Goal: Task Accomplishment & Management: Use online tool/utility

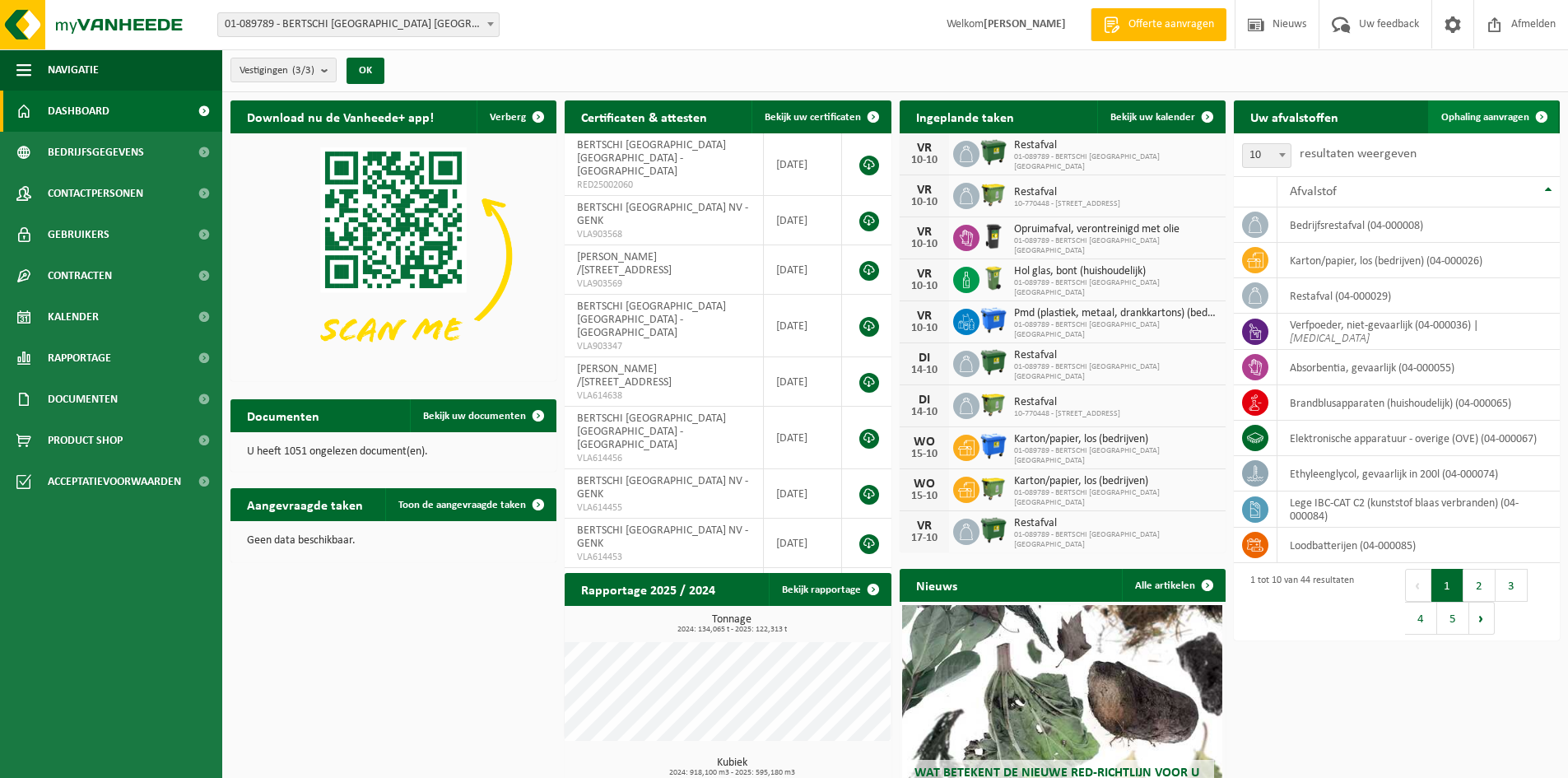
click at [1470, 105] on link "Ophaling aanvragen" at bounding box center [1493, 116] width 130 height 33
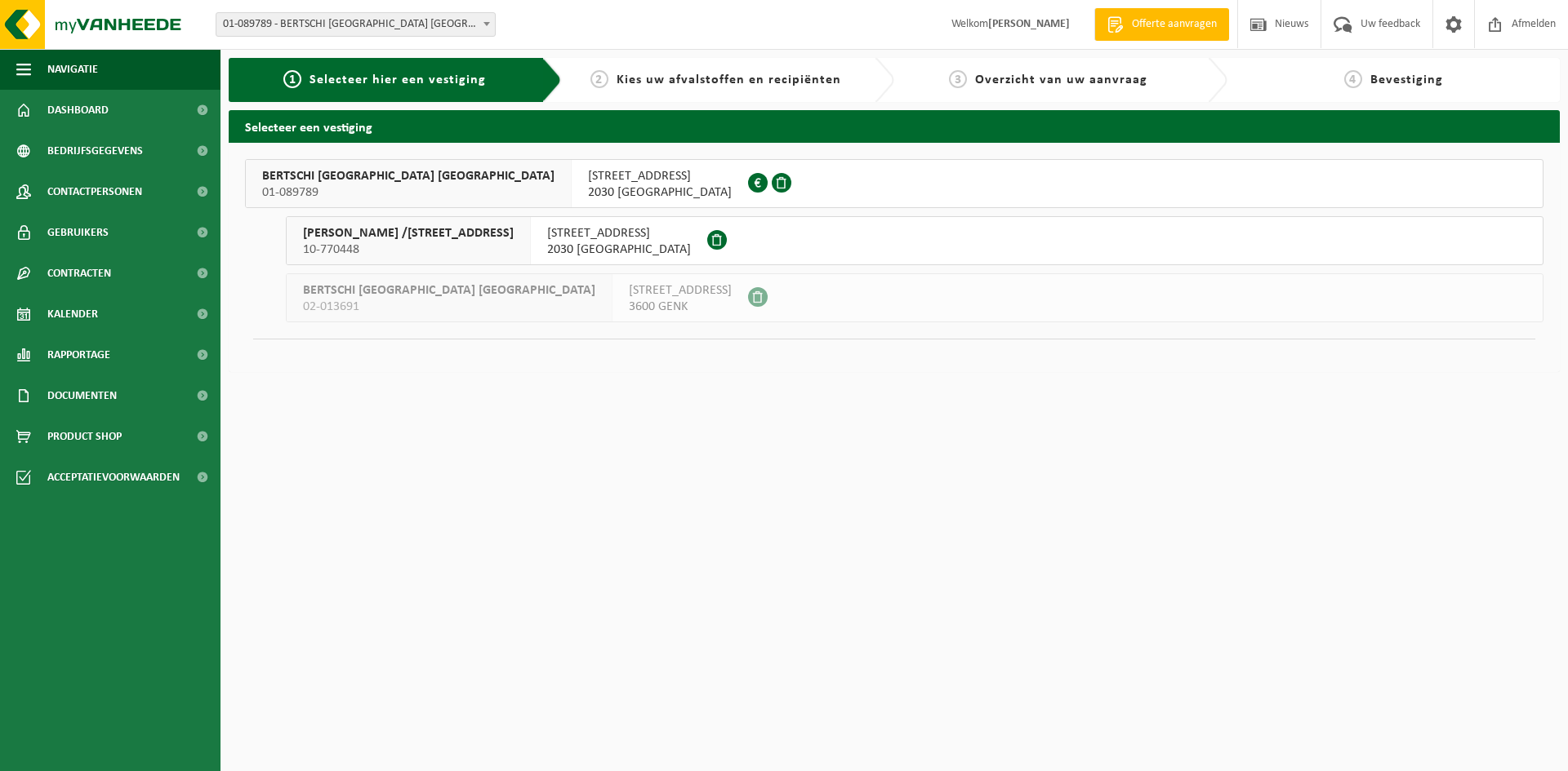
click at [340, 186] on span "01-089789" at bounding box center [409, 193] width 292 height 16
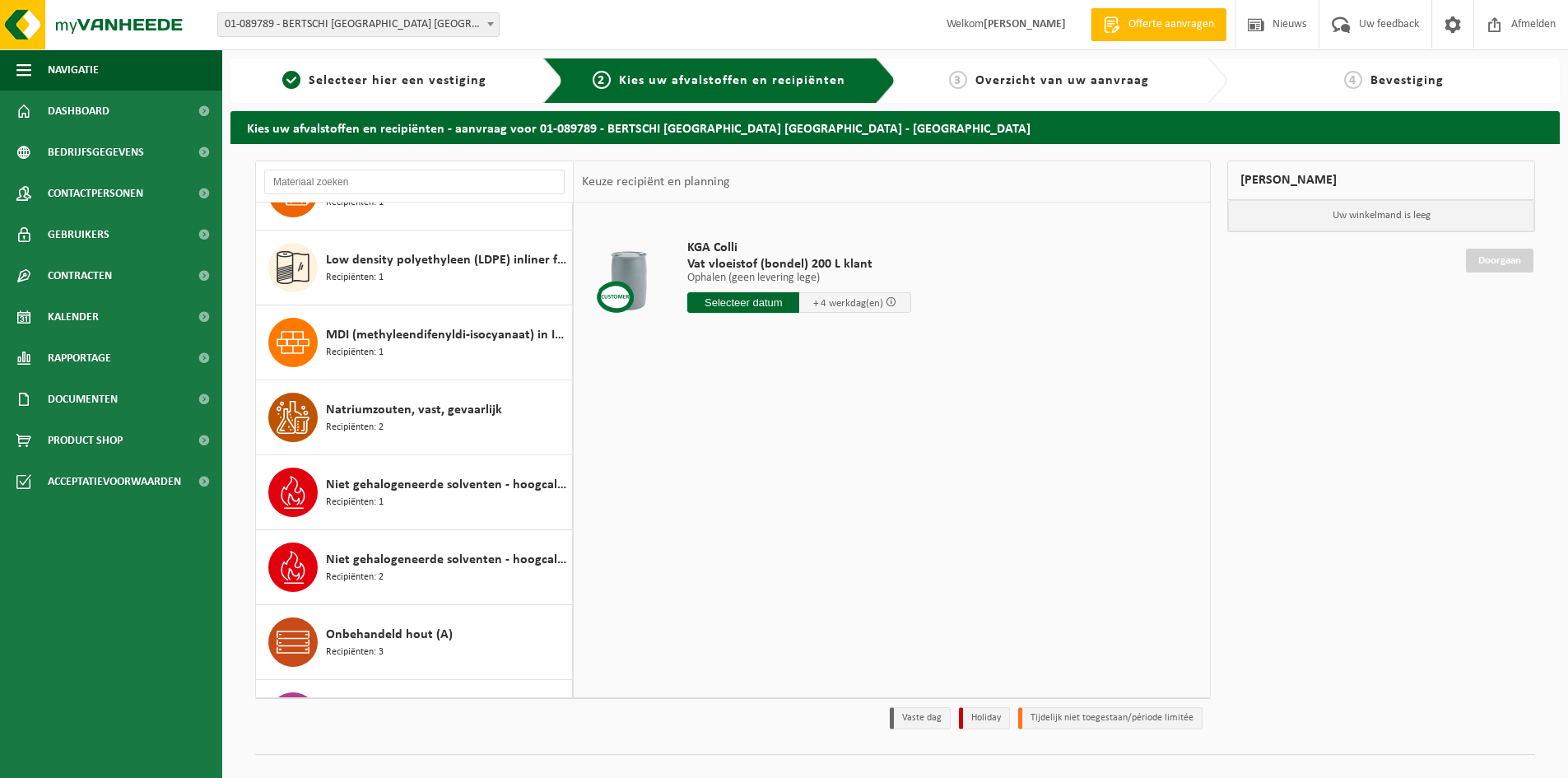
scroll to position [1565, 0]
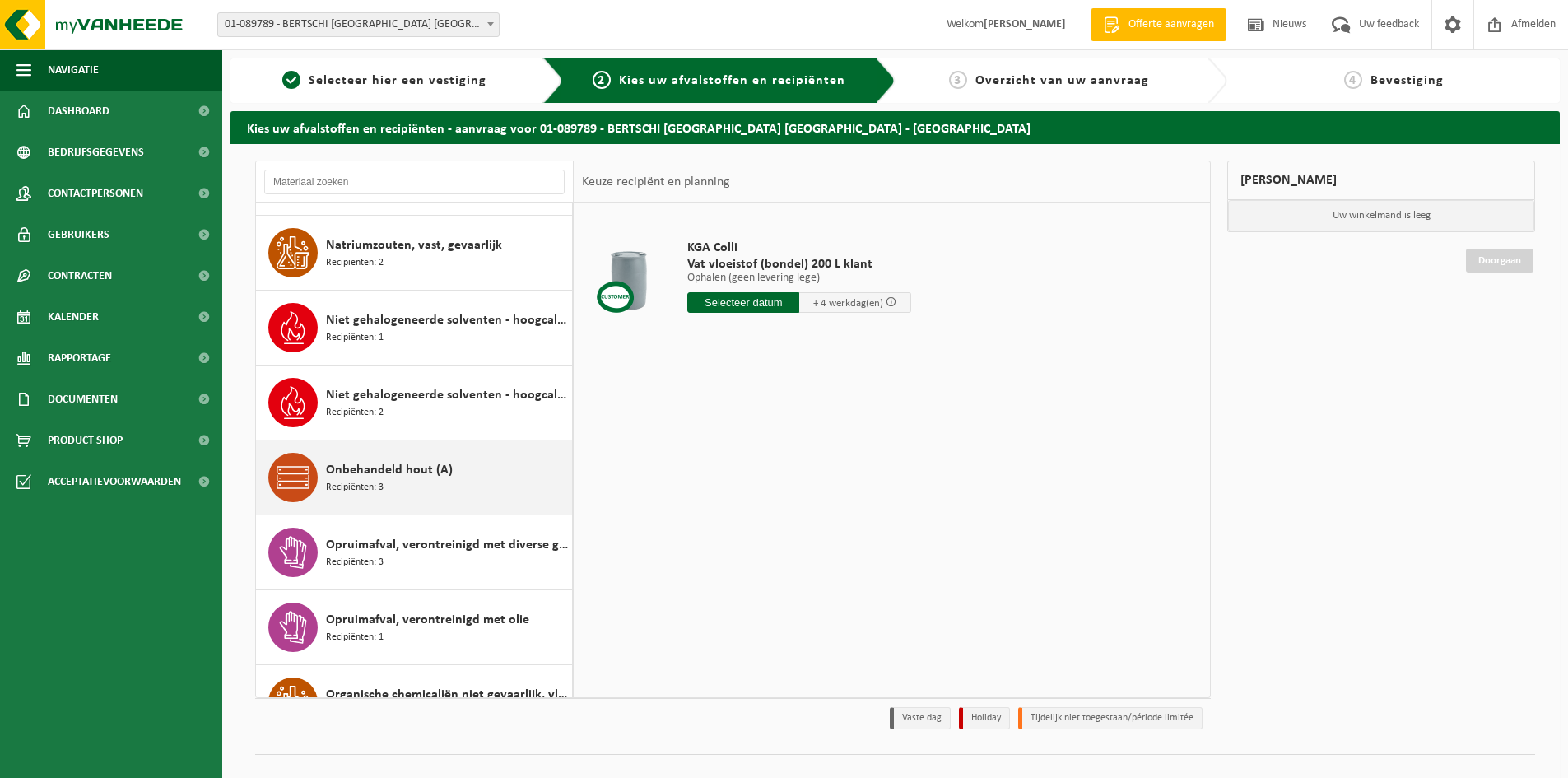
click at [378, 462] on span "Onbehandeld hout (A)" at bounding box center [388, 470] width 126 height 20
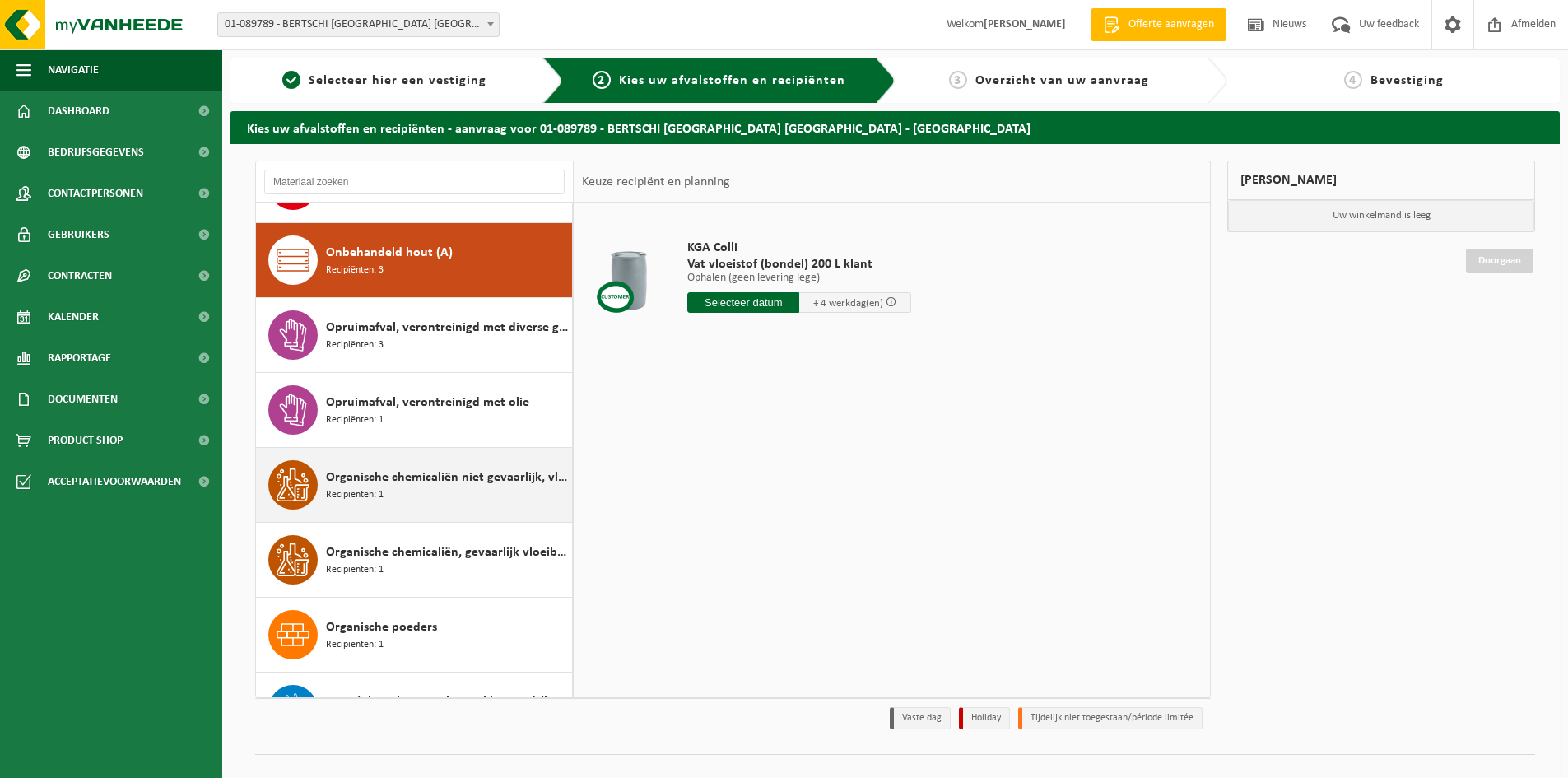
scroll to position [1801, 0]
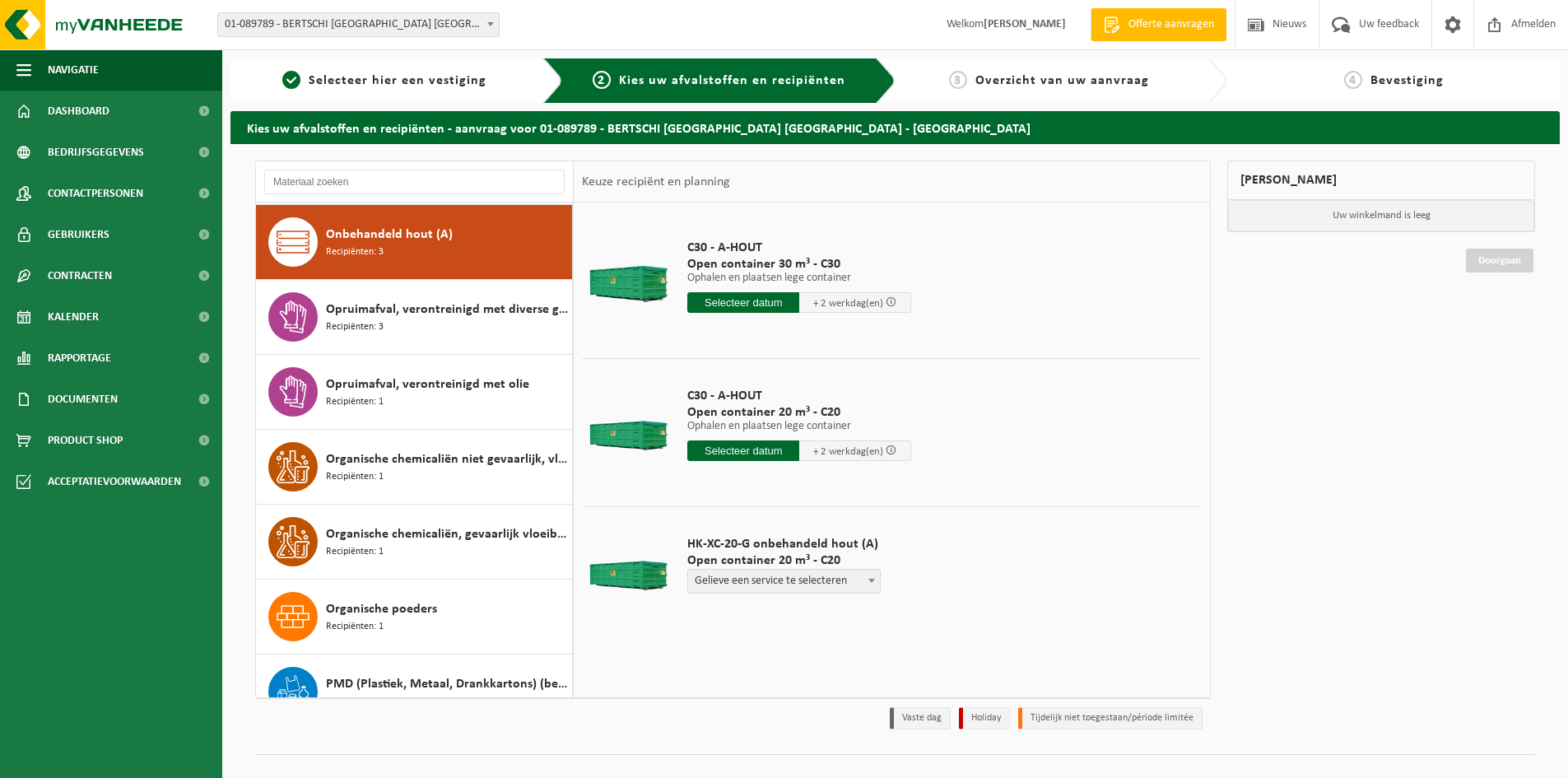
click at [864, 586] on span "Gelieve een service te selecteren" at bounding box center [784, 581] width 192 height 23
click at [768, 303] on input "text" at bounding box center [743, 302] width 112 height 21
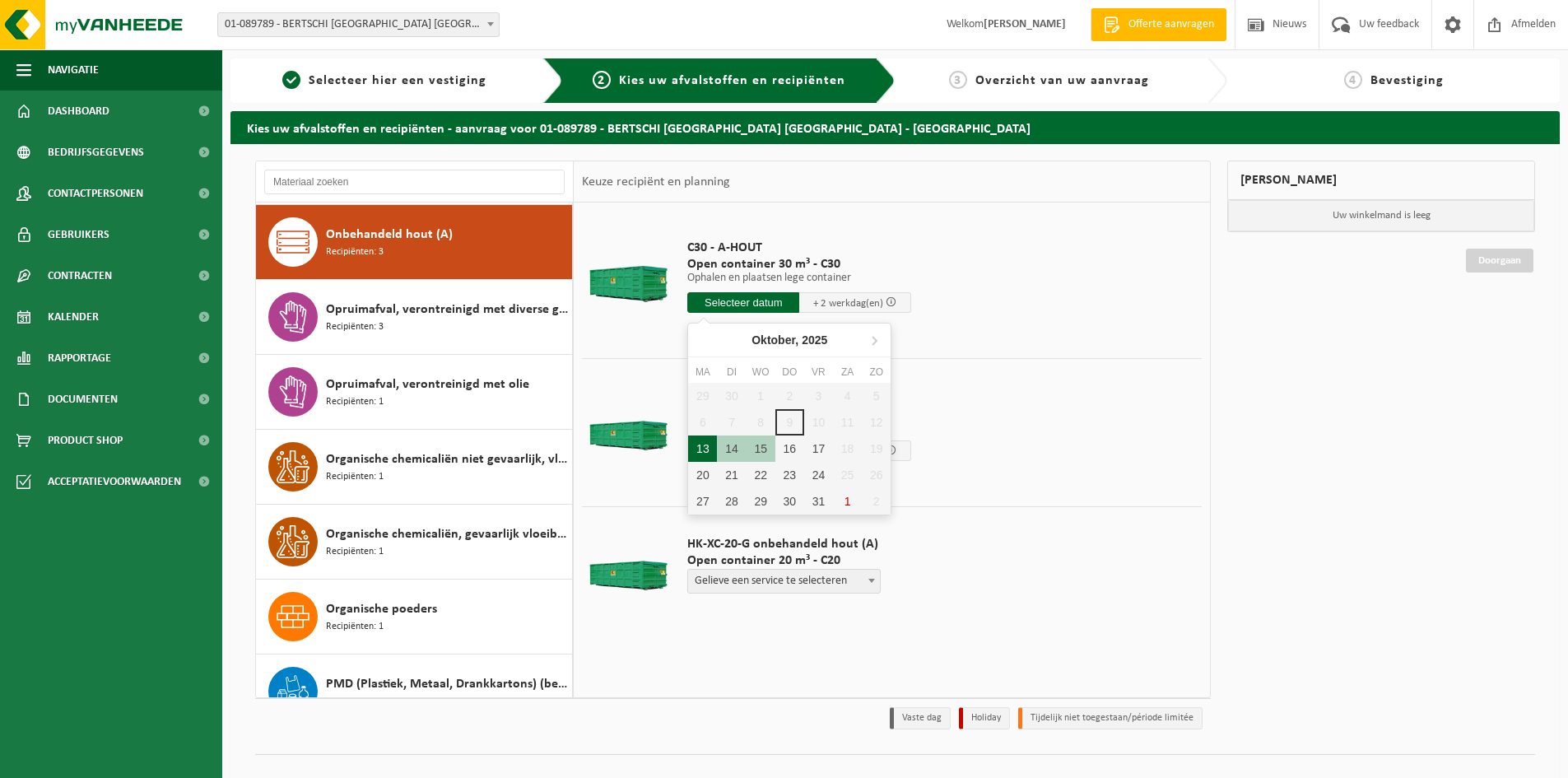
click at [714, 445] on div "13" at bounding box center [703, 449] width 29 height 26
type input "Van 2025-10-13"
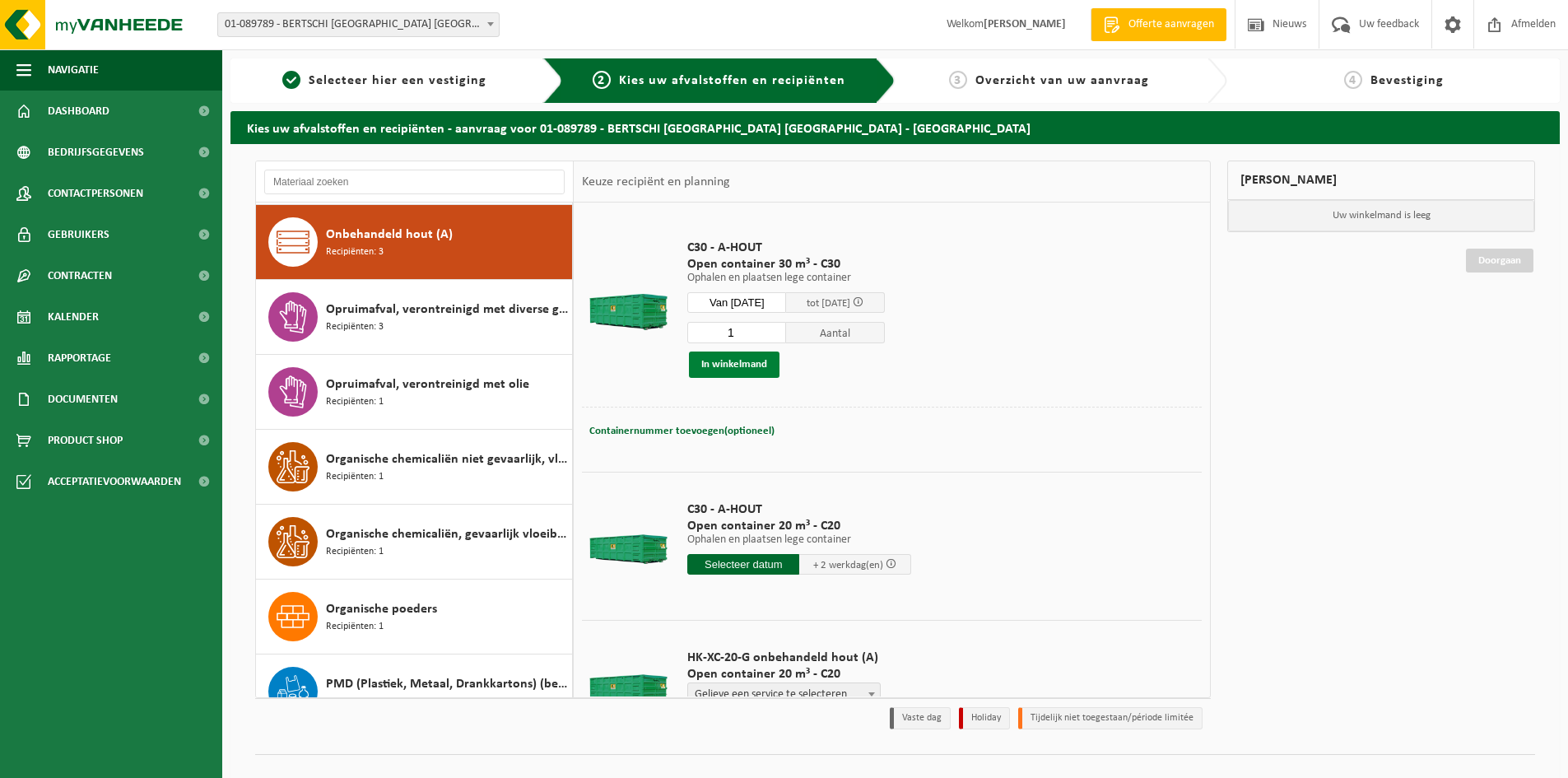
click at [744, 363] on button "In winkelmand" at bounding box center [735, 365] width 91 height 26
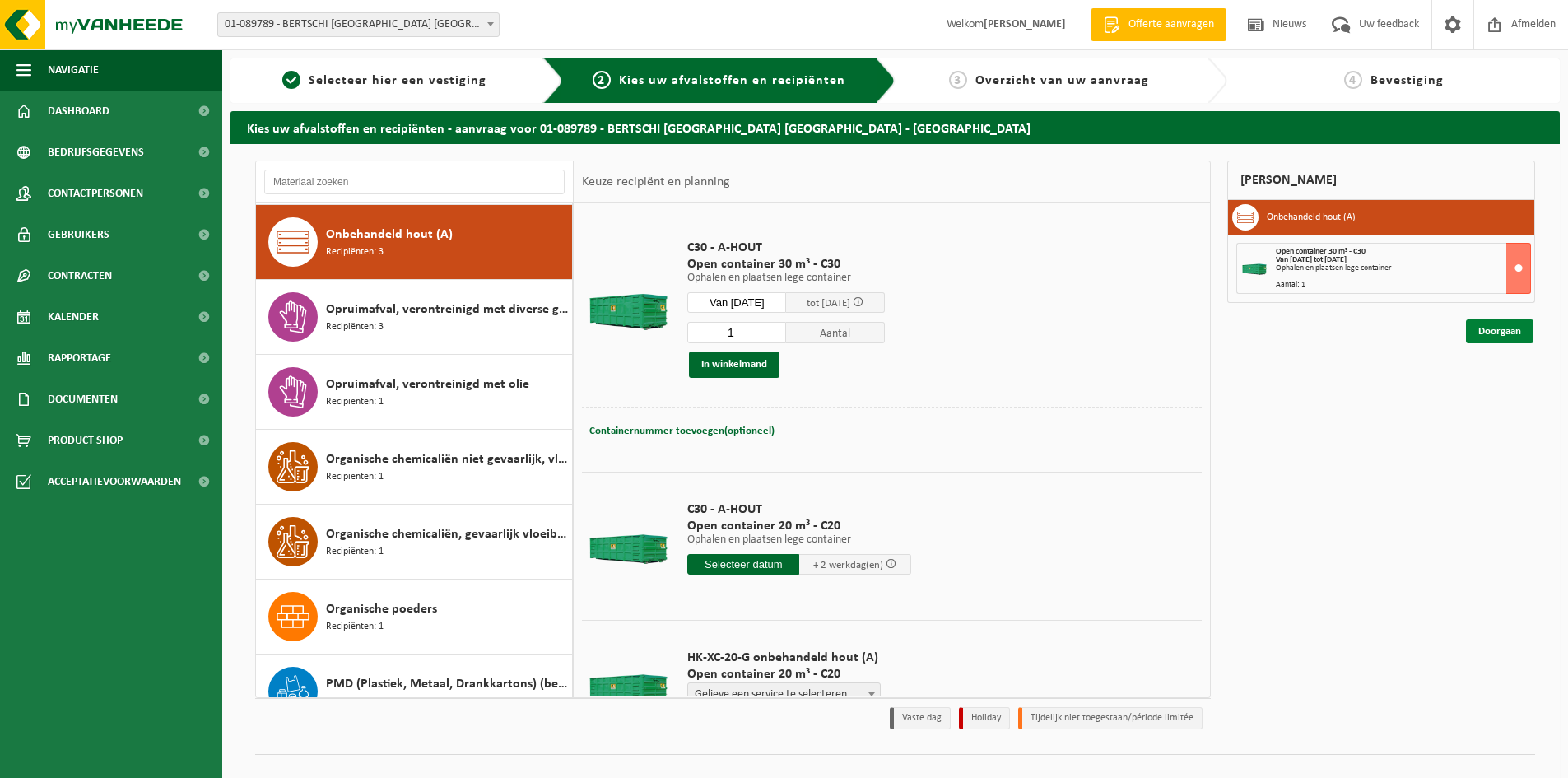
click at [1467, 335] on link "Doorgaan" at bounding box center [1500, 331] width 67 height 24
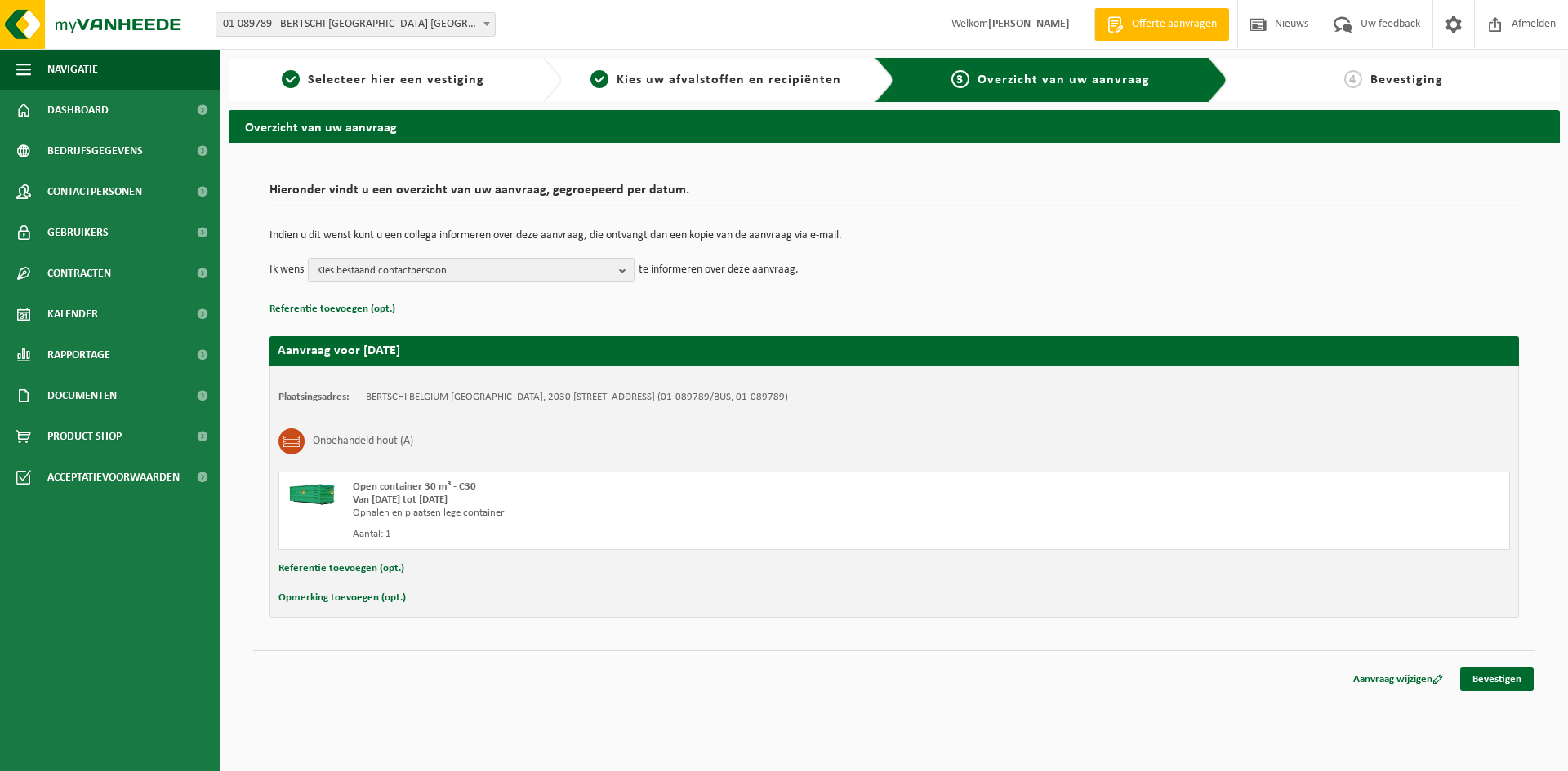
click at [539, 272] on span "Kies bestaand contactpersoon" at bounding box center [465, 271] width 296 height 24
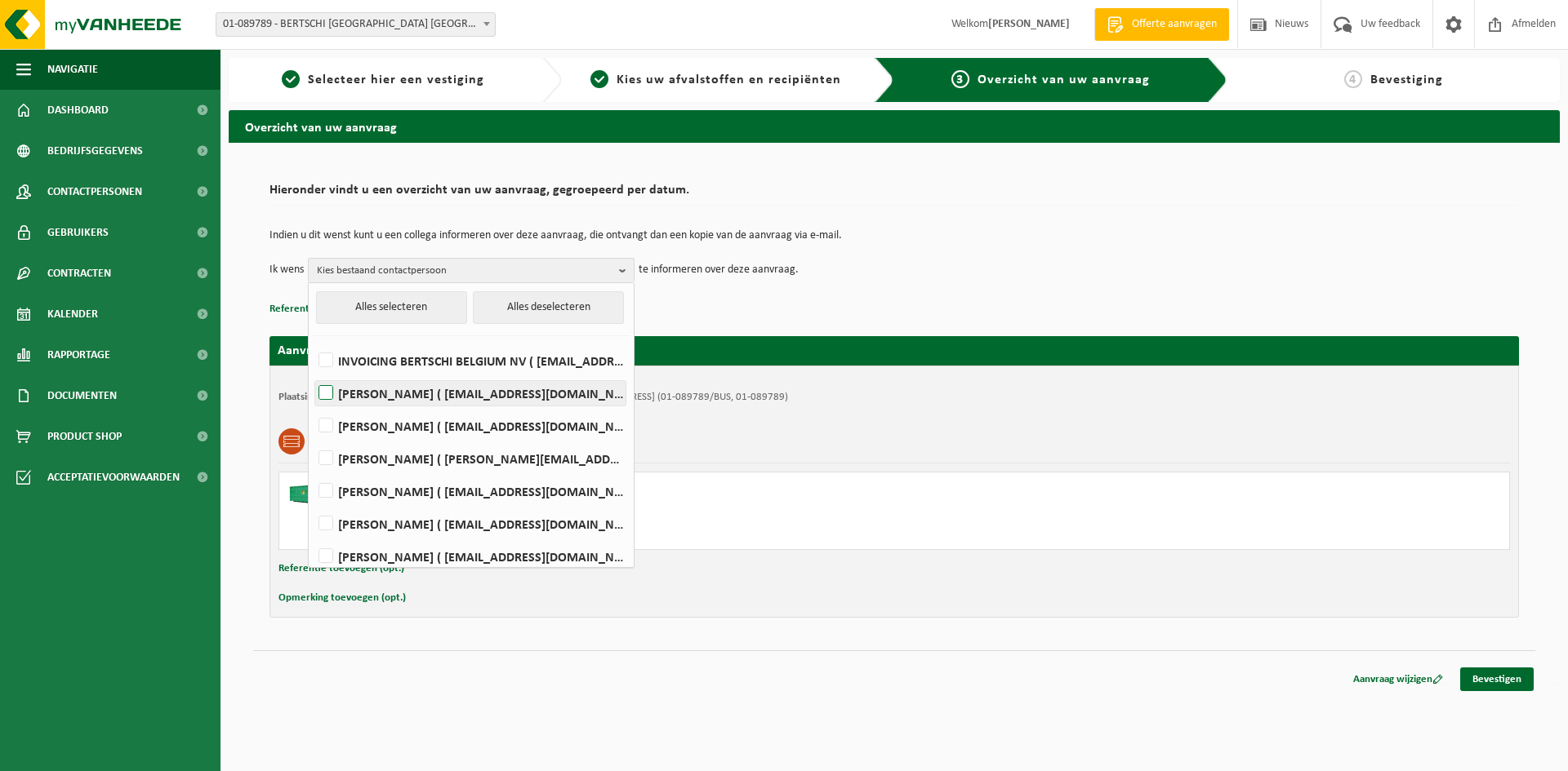
click at [491, 382] on label "BRAM DE MEIREL ( anv.magazin@bertschi.com )" at bounding box center [470, 393] width 310 height 24
click at [313, 373] on input "BRAM DE MEIREL ( anv.magazin@bertschi.com )" at bounding box center [312, 372] width 1 height 1
checkbox input "true"
click at [1505, 693] on div "Navigatie Offerte aanvragen Nieuws Uw feedback Afmelden Dashboard Bedrijfsgegev…" at bounding box center [784, 350] width 1568 height 701
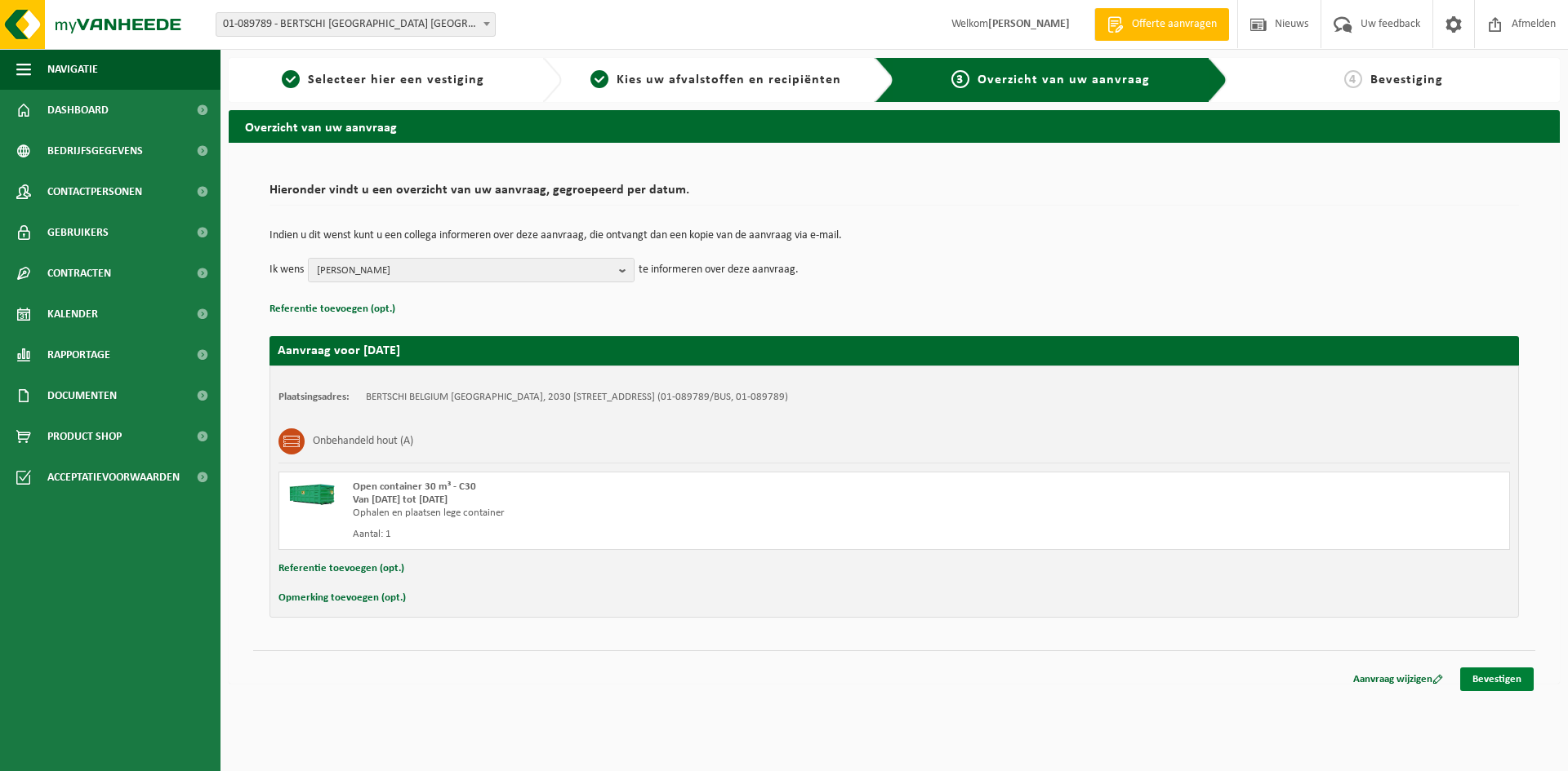
click at [1502, 685] on link "Bevestigen" at bounding box center [1497, 679] width 73 height 23
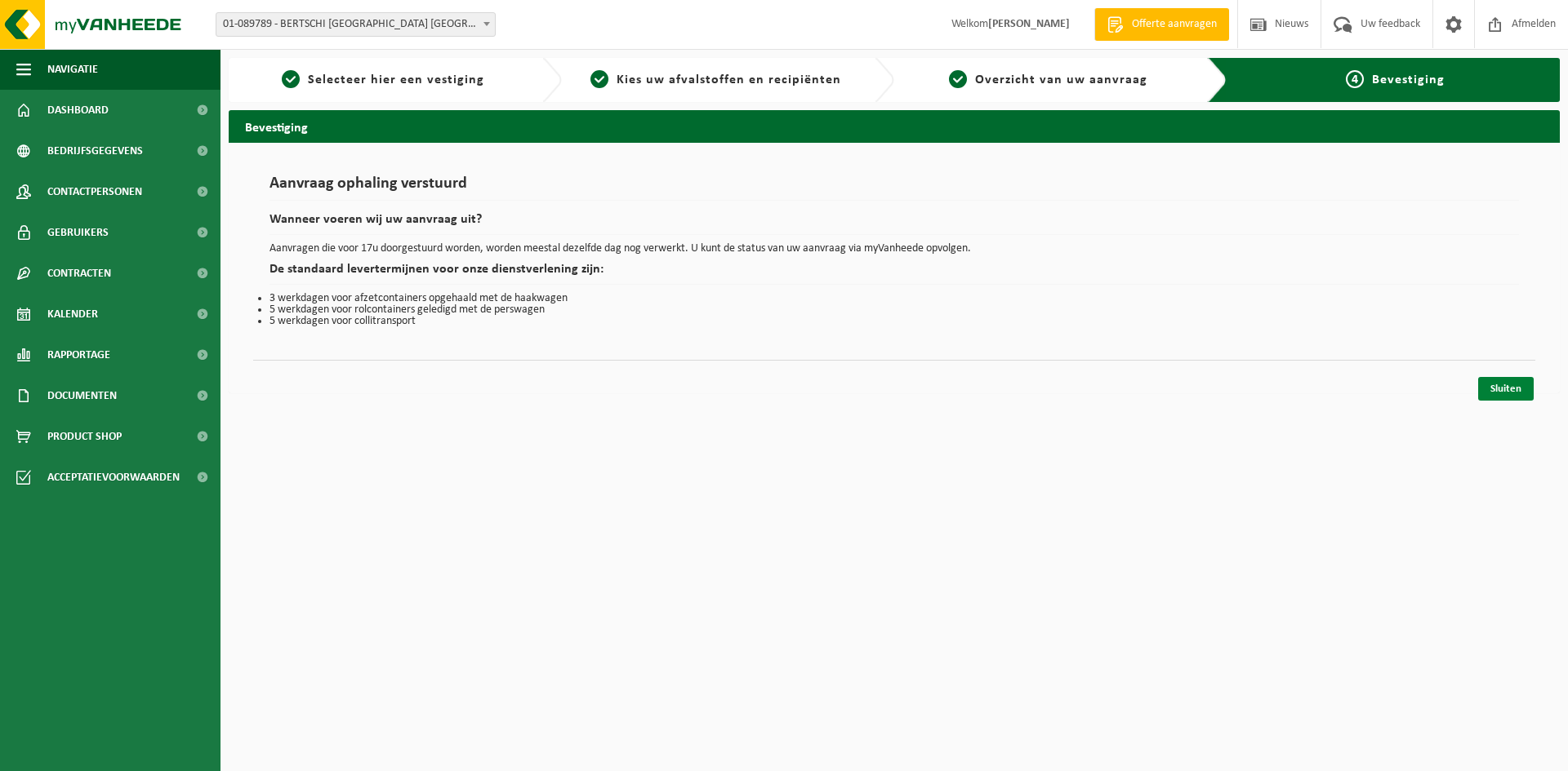
click at [1497, 393] on link "Sluiten" at bounding box center [1506, 389] width 56 height 23
